Goal: Find specific page/section: Find specific page/section

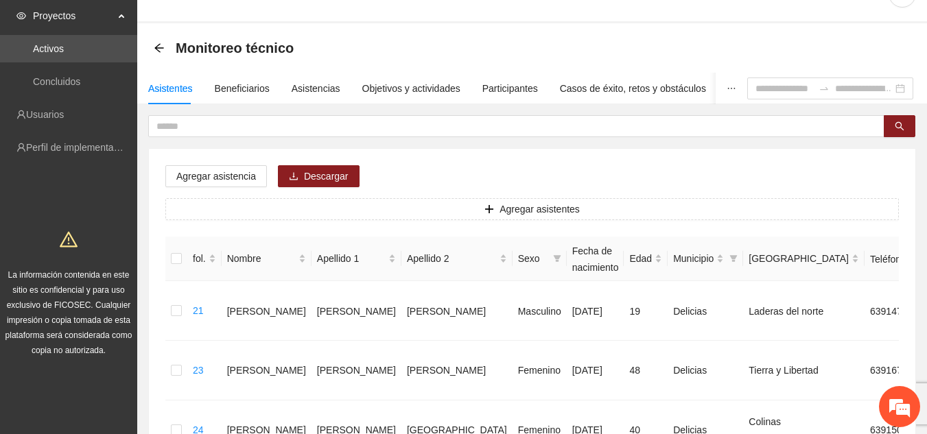
scroll to position [6, 0]
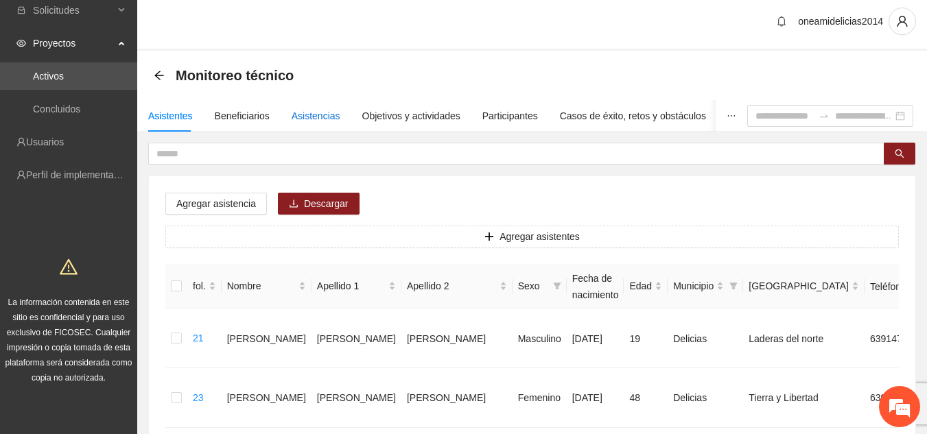
click at [292, 115] on font "Asistencias" at bounding box center [316, 115] width 49 height 11
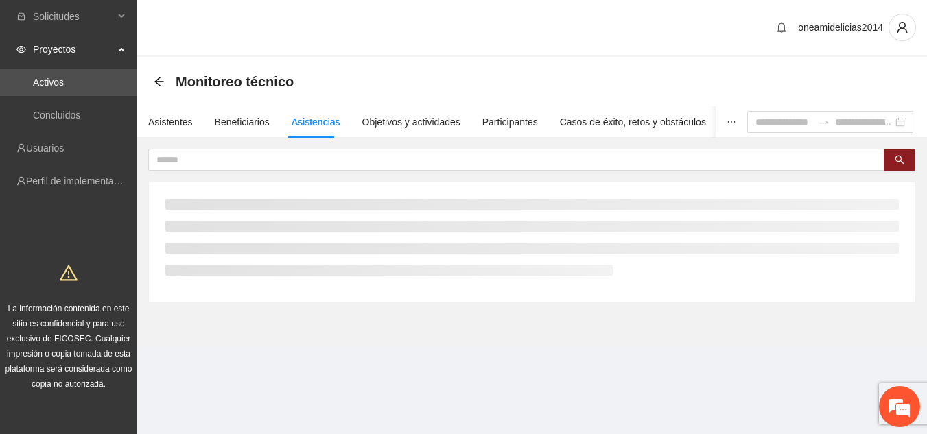
scroll to position [0, 0]
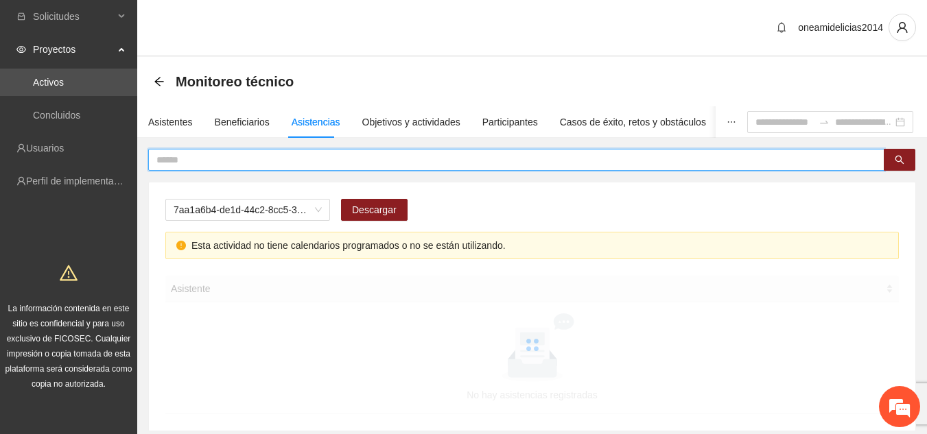
click at [267, 164] on input "text" at bounding box center [510, 159] width 709 height 15
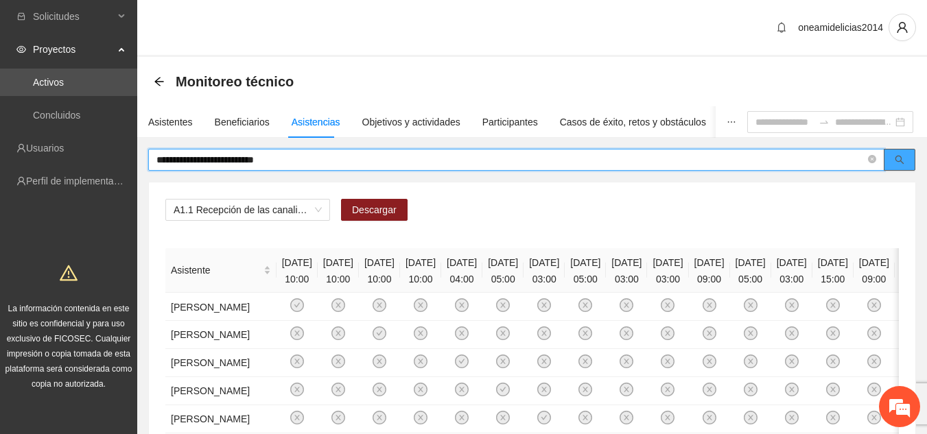
click at [903, 161] on icon "buscar" at bounding box center [900, 160] width 10 height 10
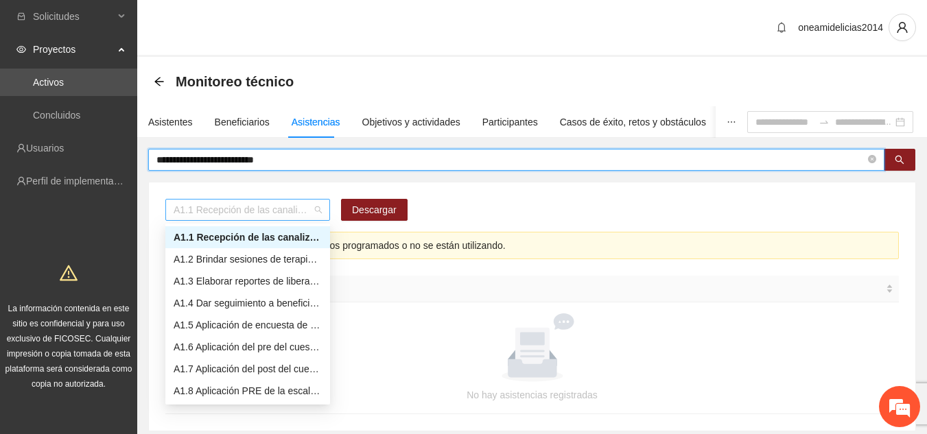
click at [319, 204] on span "A1.1 Recepción de las canalizaciones de personas que recibirán atención." at bounding box center [248, 210] width 148 height 21
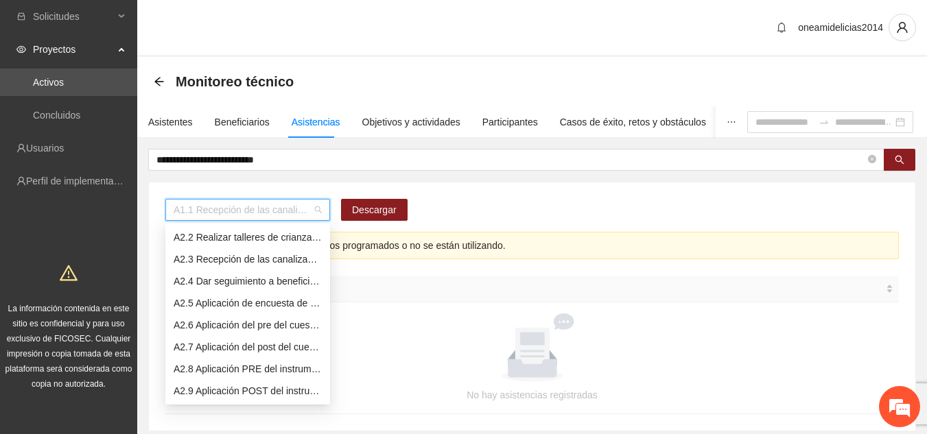
scroll to position [198, 0]
click at [272, 257] on font "A2.2 Realizar talleres de crianza positiva" at bounding box center [261, 259] width 174 height 11
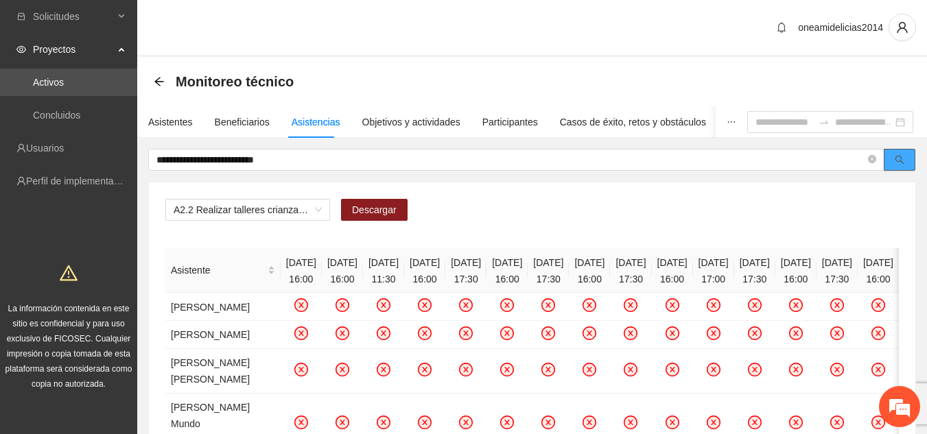
click at [898, 158] on icon "buscar" at bounding box center [900, 160] width 10 height 10
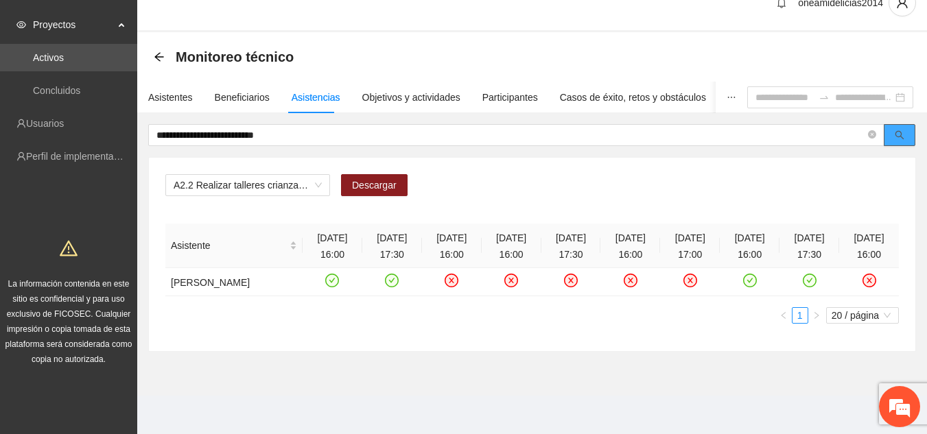
scroll to position [42, 0]
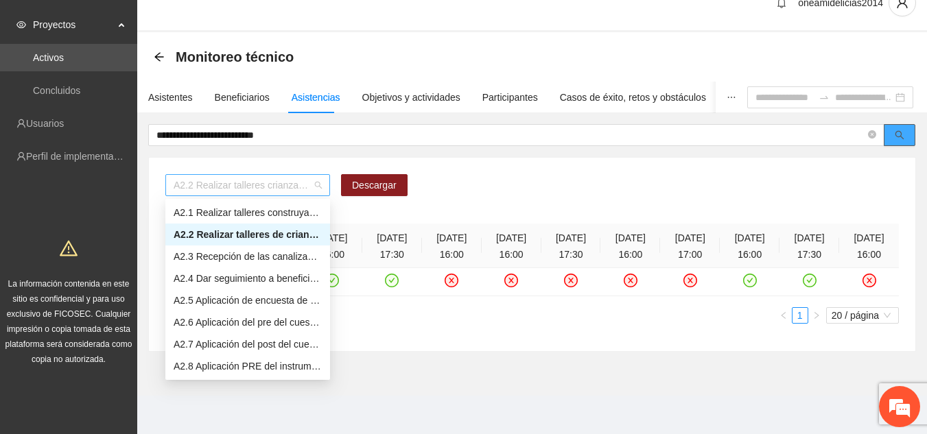
click at [316, 175] on span "A2.2 Realizar talleres crianza positiva" at bounding box center [248, 185] width 148 height 21
click at [311, 229] on font "A2.2 Realizar talleres de crianza positiva" at bounding box center [266, 234] width 185 height 11
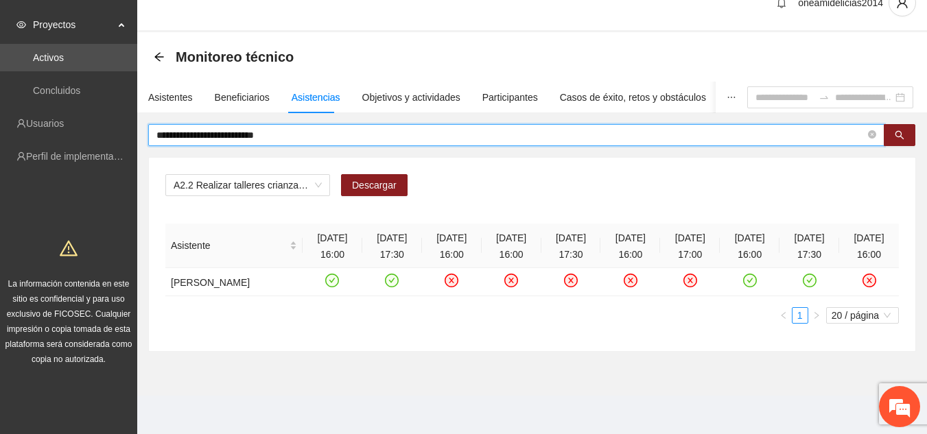
click at [336, 128] on input "**********" at bounding box center [510, 135] width 709 height 15
type input "*"
click at [899, 130] on icon "buscar" at bounding box center [900, 135] width 10 height 10
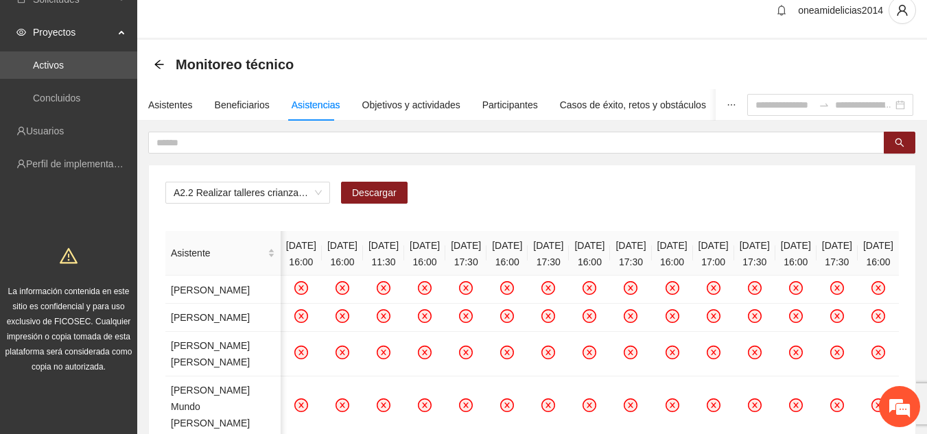
scroll to position [0, 0]
